Goal: Find specific page/section: Find specific page/section

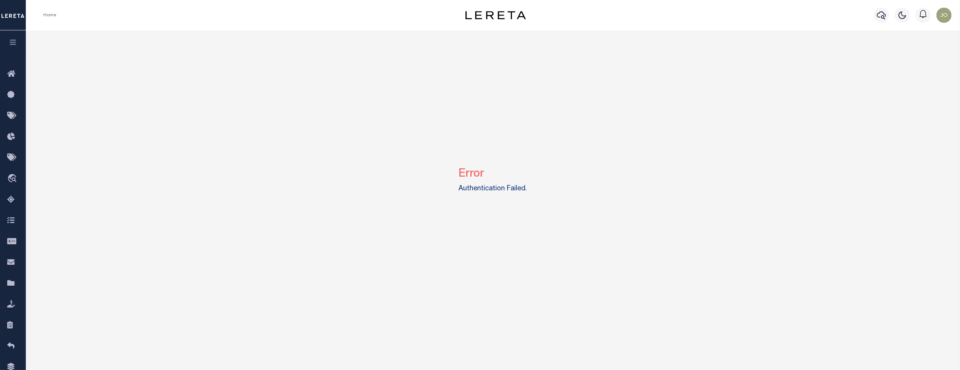
click at [251, 203] on div "Error Authentication Failed." at bounding box center [493, 178] width 928 height 296
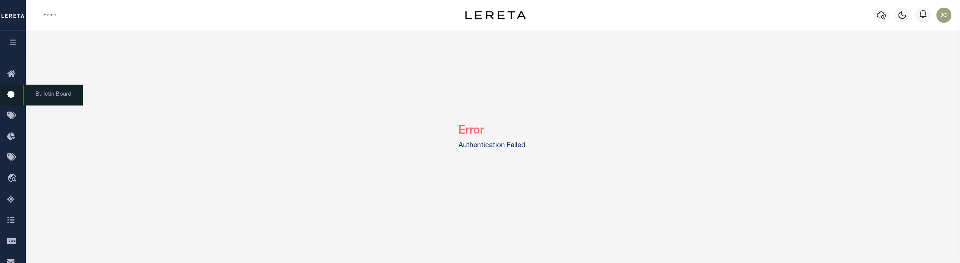
click at [6, 104] on link "Bulletin Board" at bounding box center [13, 95] width 26 height 21
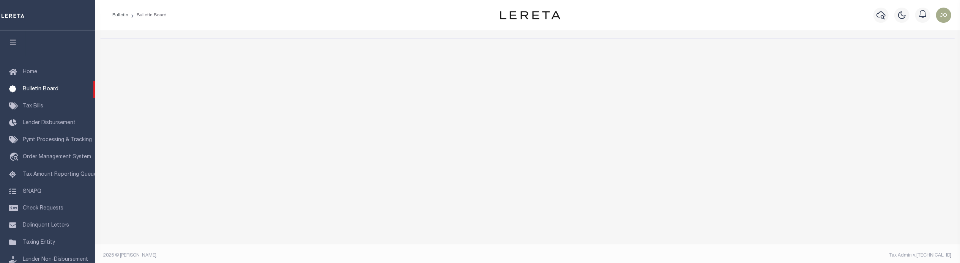
select select "50"
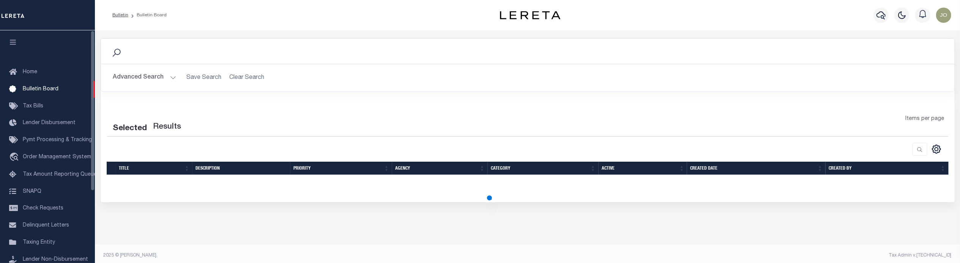
select select "50"
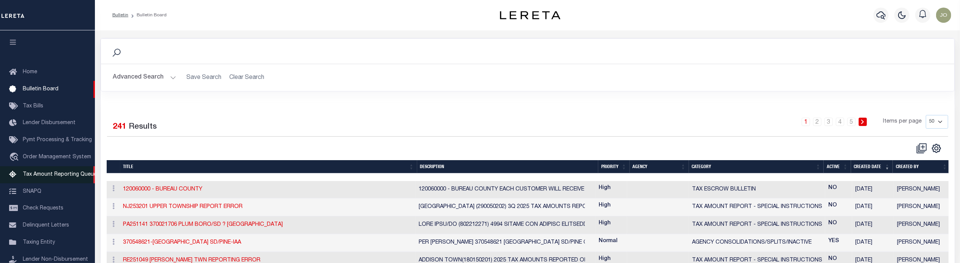
click at [34, 179] on link "Tax Amount Reporting Queue" at bounding box center [47, 174] width 95 height 17
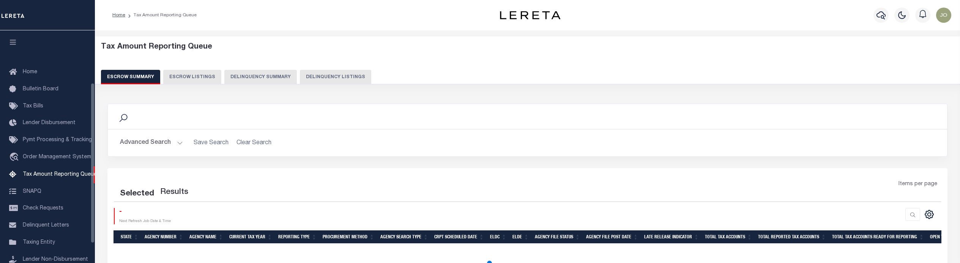
select select "100"
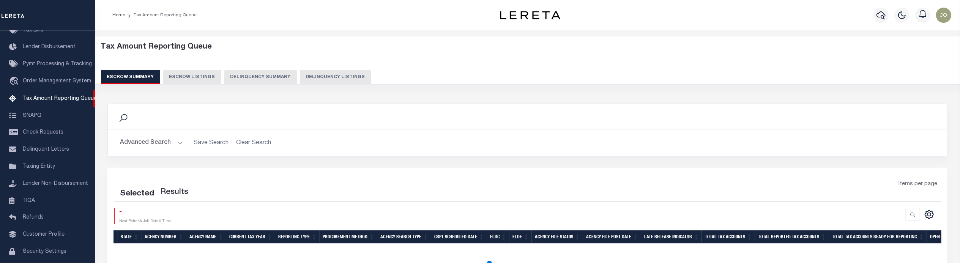
select select "100"
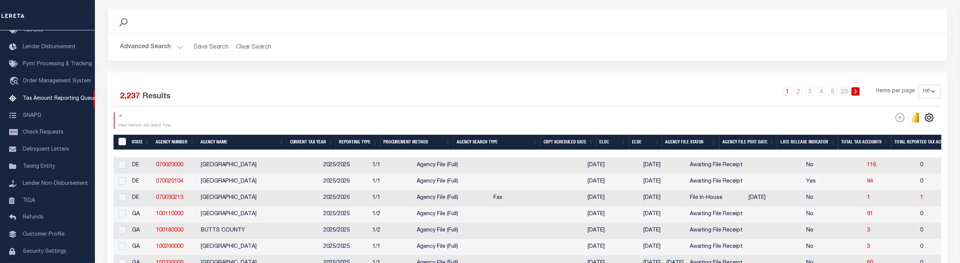
scroll to position [0, 0]
